Goal: Communication & Community: Participate in discussion

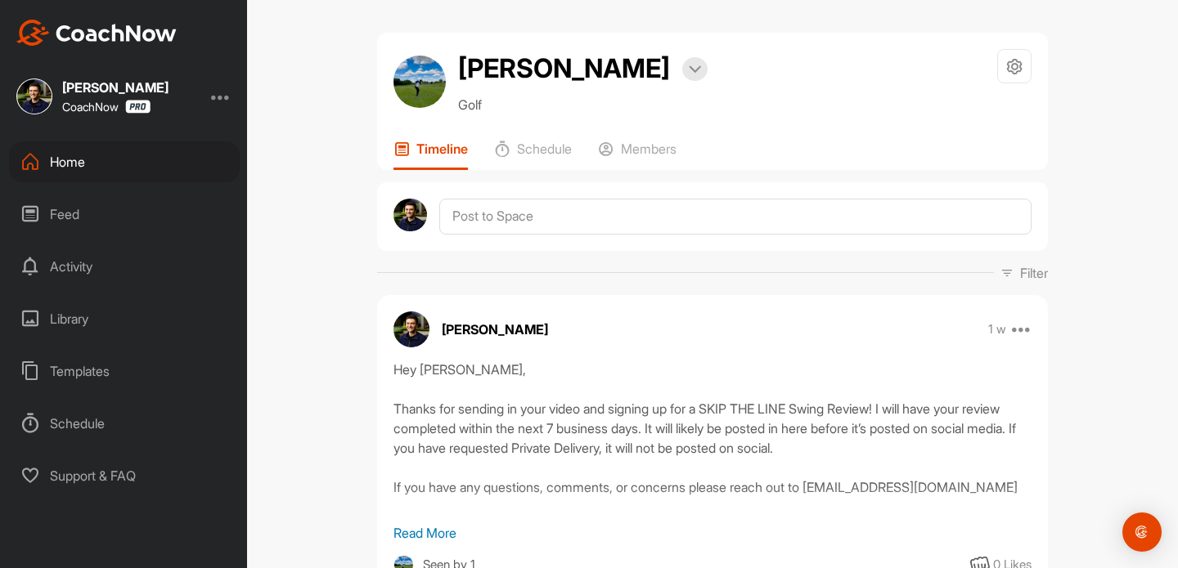
click at [60, 165] on div "Home" at bounding box center [124, 161] width 231 height 41
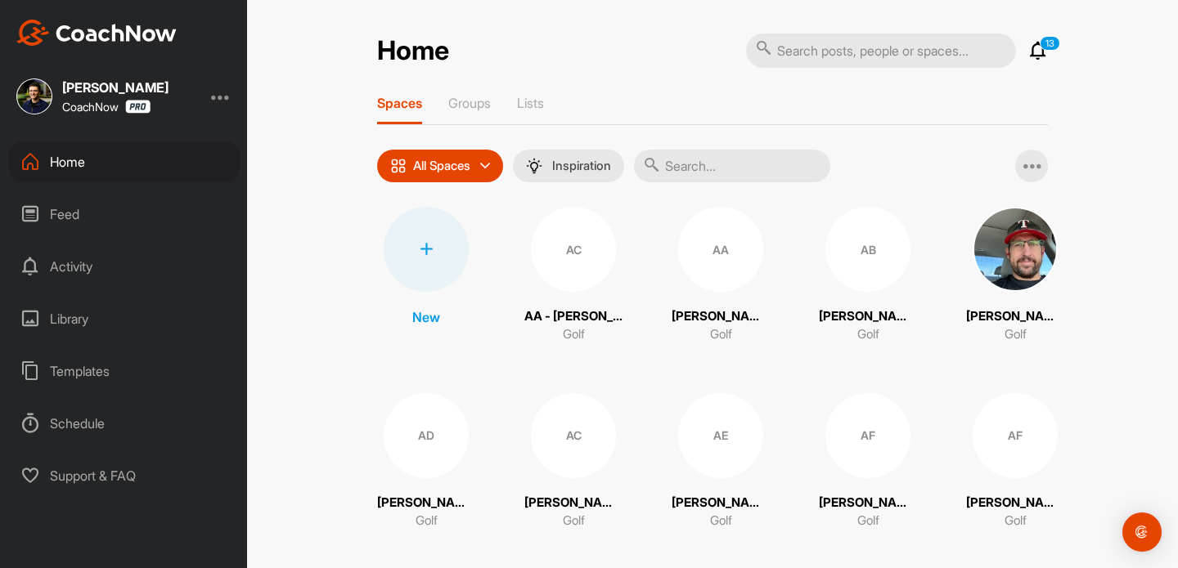
click at [1042, 47] on p "13" at bounding box center [1049, 43] width 20 height 15
click at [1042, 52] on icon at bounding box center [1038, 51] width 20 height 20
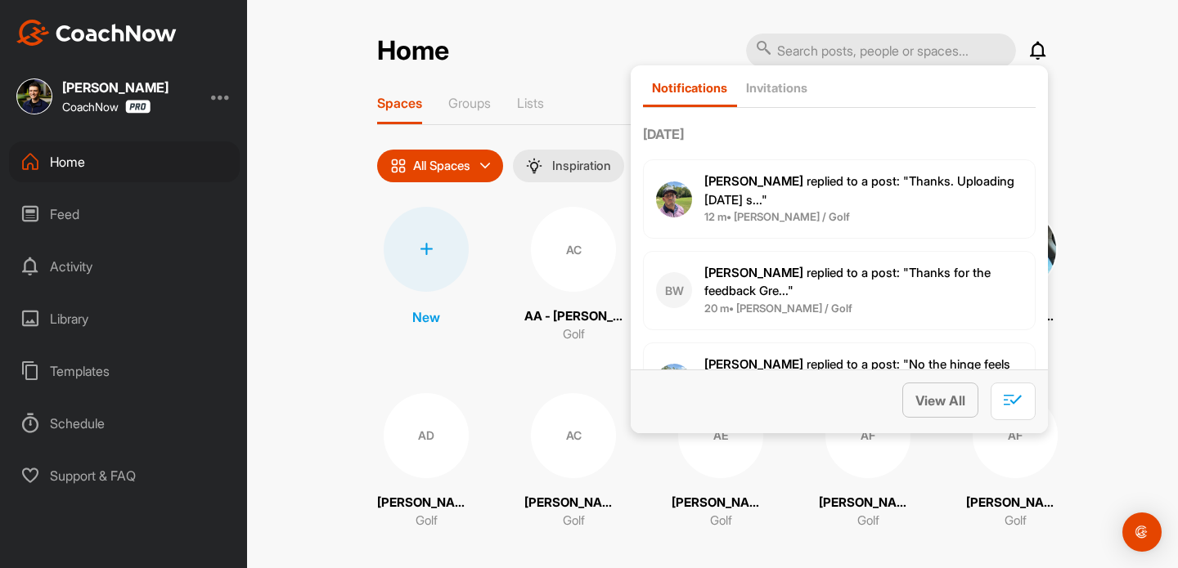
click at [939, 401] on span "View All" at bounding box center [940, 401] width 50 height 16
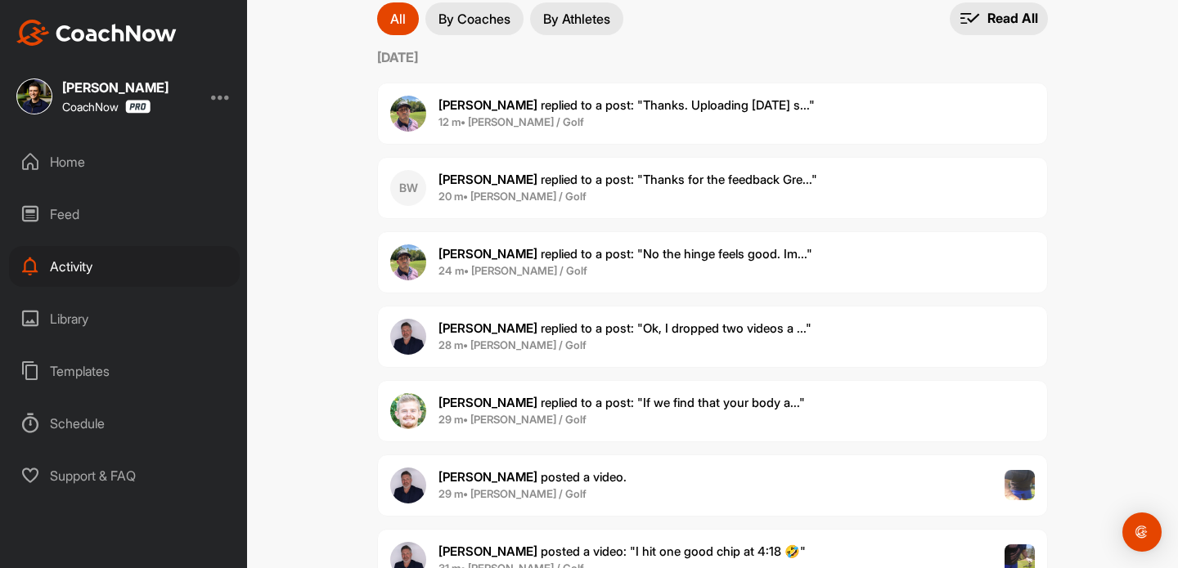
scroll to position [133, 0]
click at [698, 177] on span "[PERSON_NAME] replied to a post : "Thanks for the feedback Gre..."" at bounding box center [627, 178] width 379 height 16
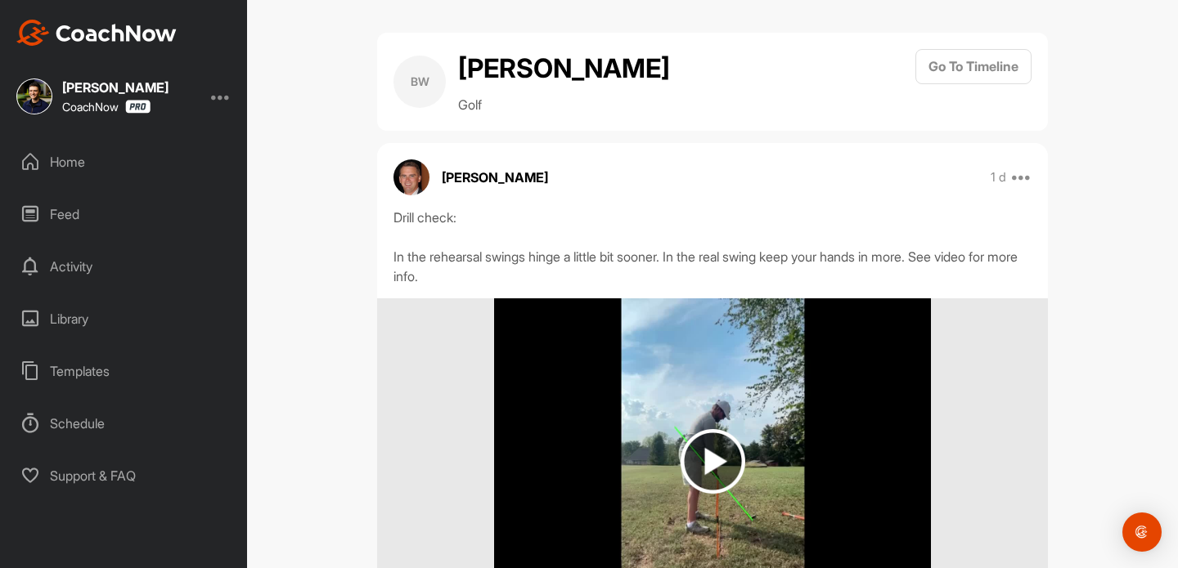
click at [134, 143] on div "Home" at bounding box center [124, 161] width 231 height 41
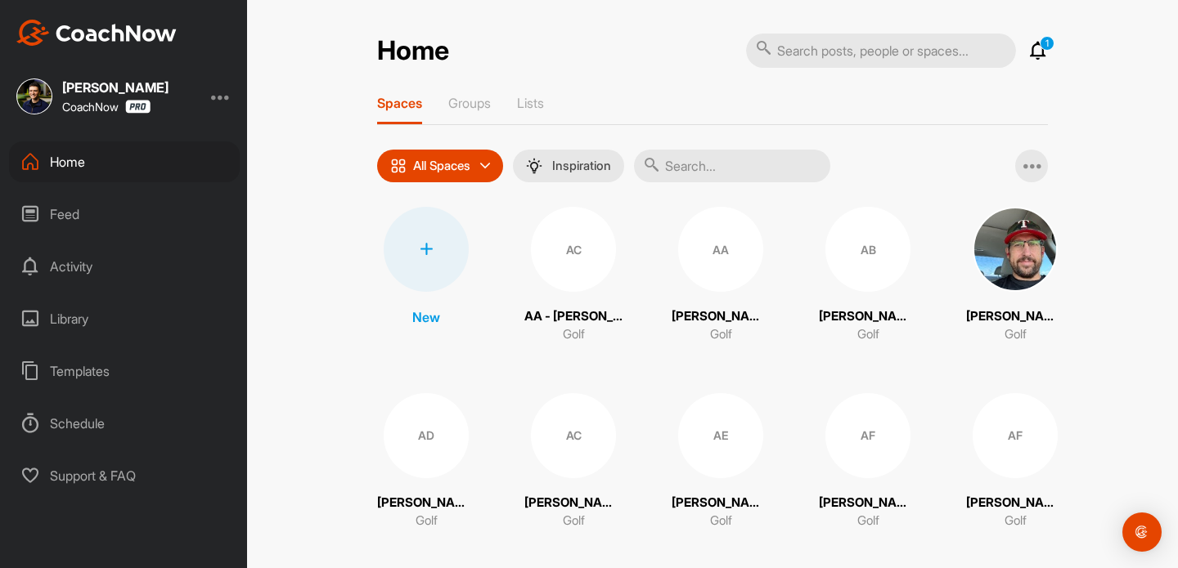
click at [1030, 55] on icon at bounding box center [1038, 51] width 20 height 20
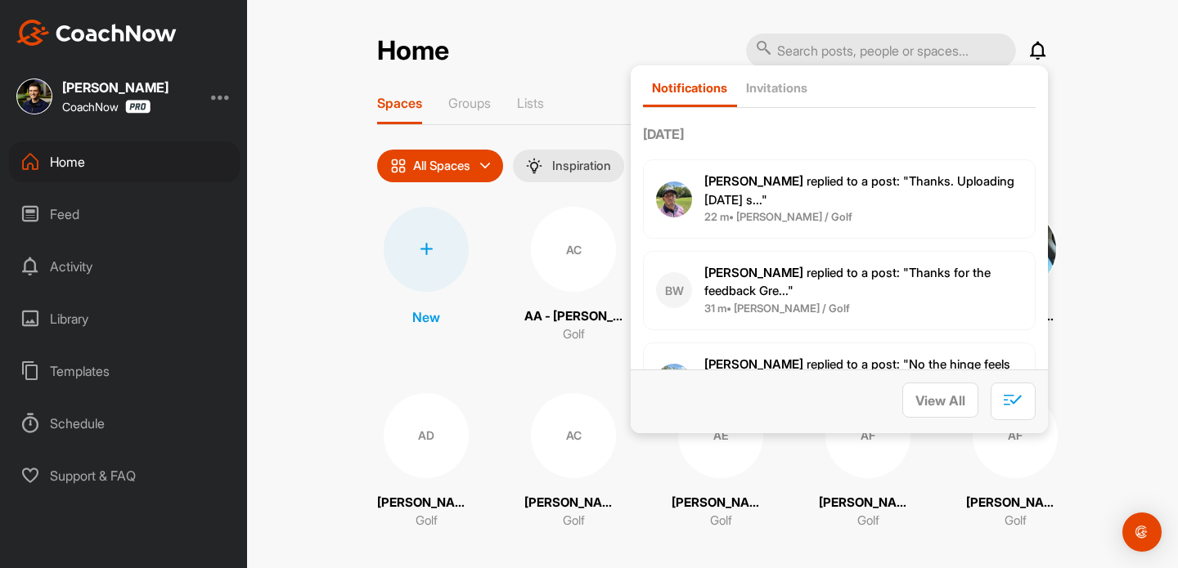
click at [898, 205] on p "[PERSON_NAME] replied to a post : "Thanks. Uploading [DATE] s..."" at bounding box center [863, 191] width 318 height 37
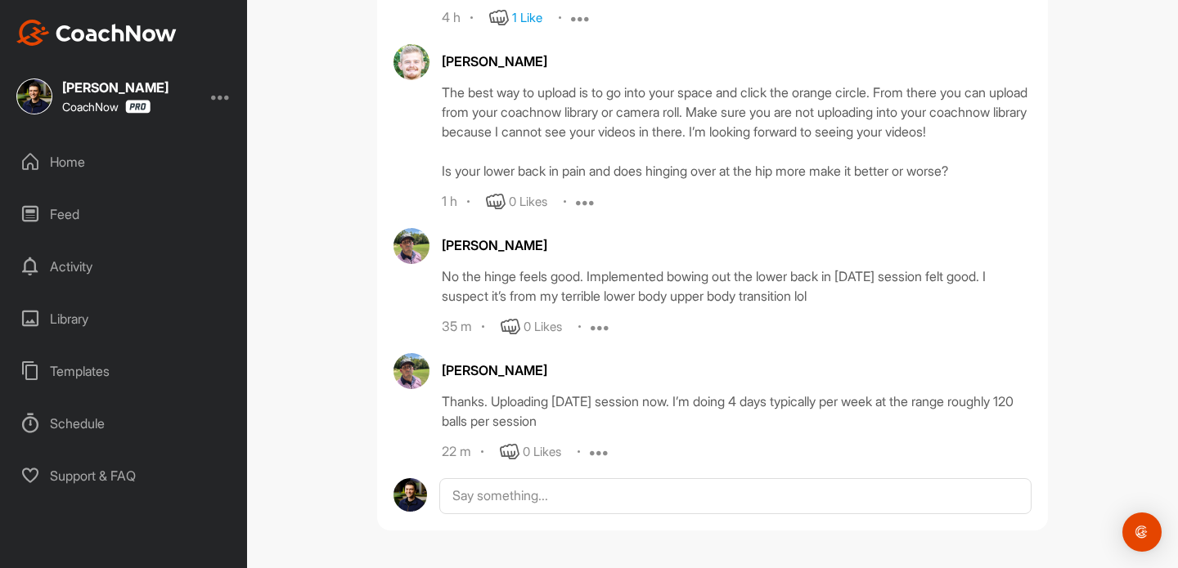
scroll to position [3294, 0]
click at [119, 155] on div "Home" at bounding box center [124, 161] width 231 height 41
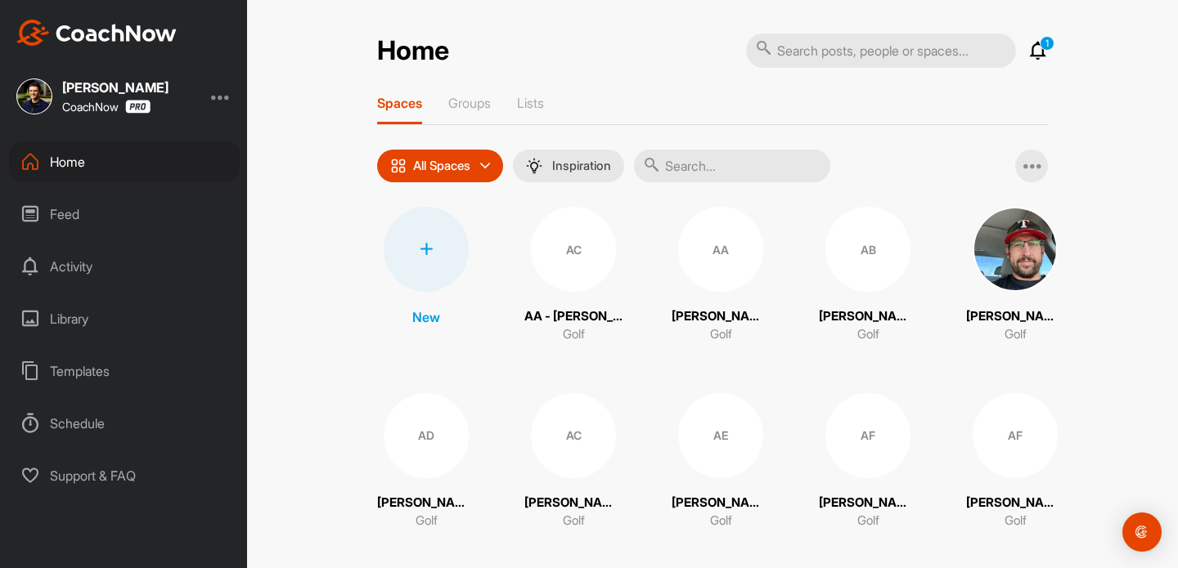
click at [1034, 55] on icon at bounding box center [1038, 51] width 20 height 20
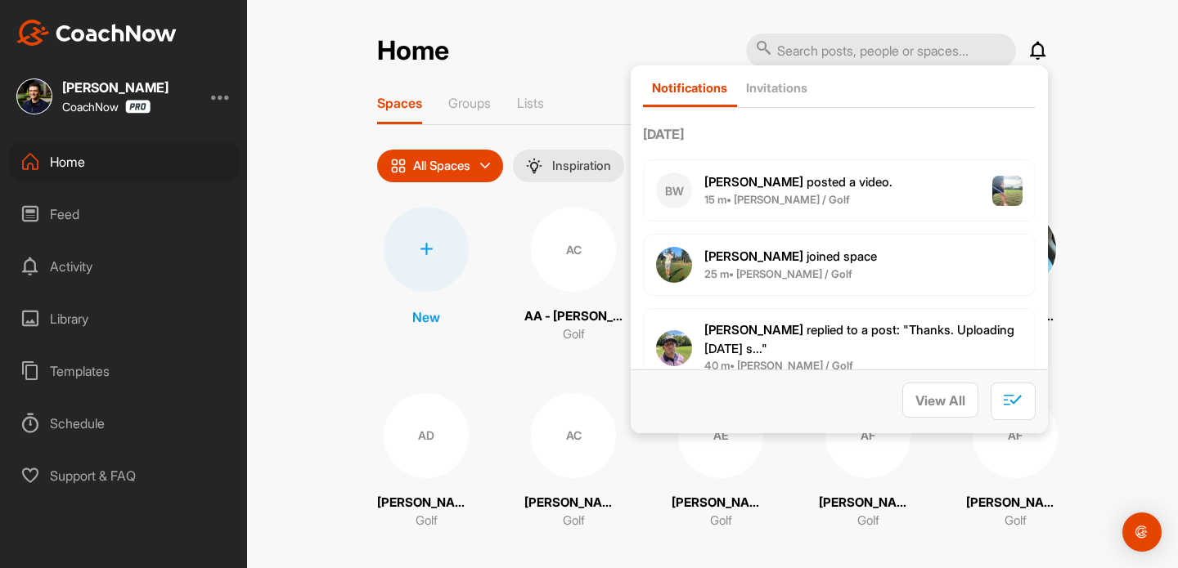
click at [938, 376] on div "View All" at bounding box center [838, 402] width 417 height 64
click at [931, 393] on span "View All" at bounding box center [940, 401] width 50 height 16
